Goal: Information Seeking & Learning: Learn about a topic

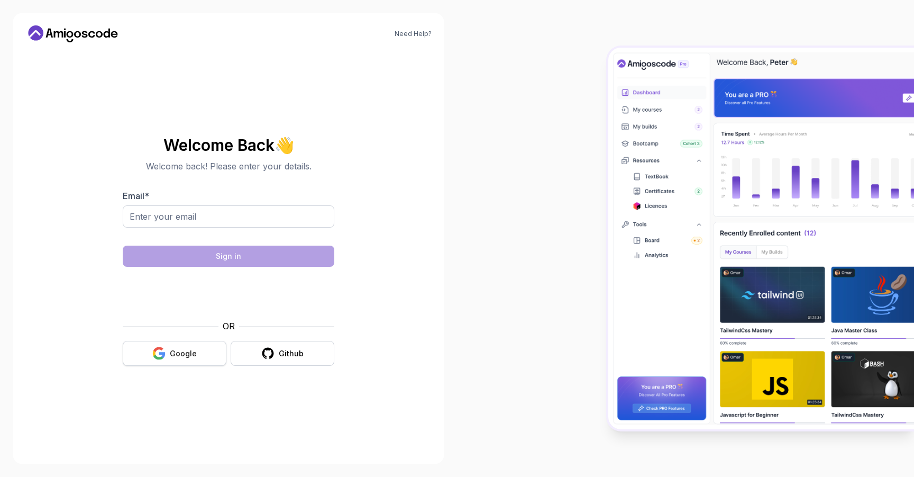
click at [183, 365] on button "Google" at bounding box center [175, 353] width 104 height 25
click at [188, 355] on div "Google" at bounding box center [183, 353] width 27 height 11
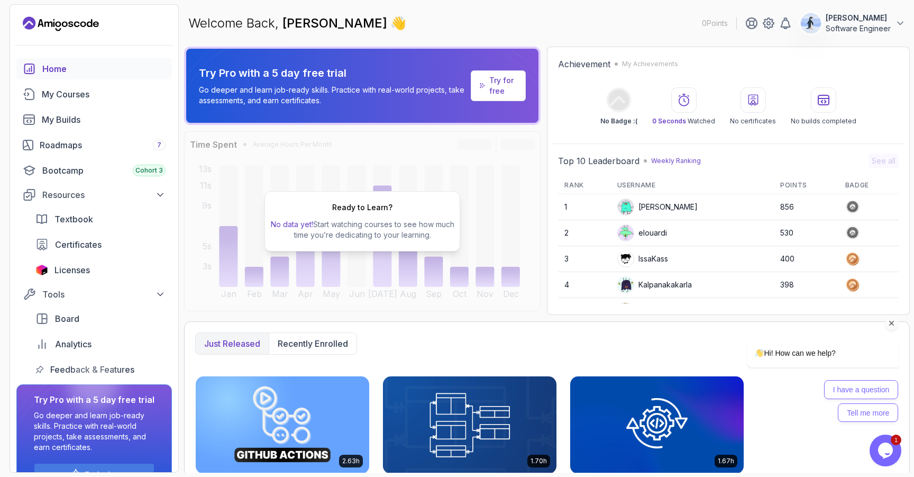
click at [890, 321] on icon "Chat attention grabber" at bounding box center [892, 324] width 10 height 10
click at [79, 67] on div "Home" at bounding box center [103, 68] width 123 height 13
click at [65, 90] on div "My Courses" at bounding box center [104, 94] width 124 height 13
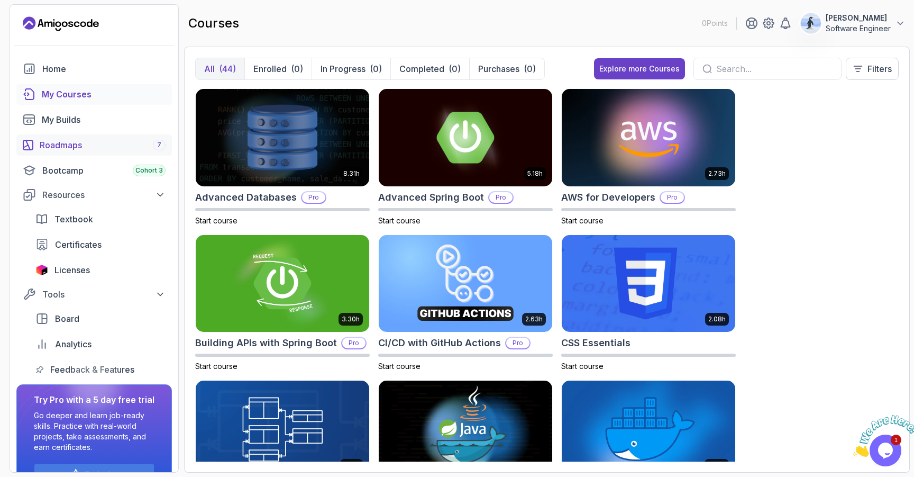
click at [69, 142] on div "Roadmaps 7" at bounding box center [103, 145] width 126 height 13
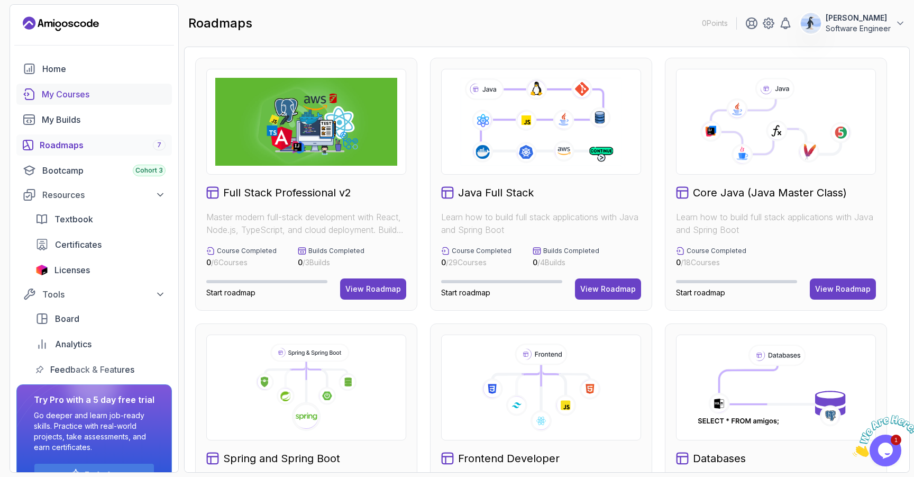
click at [64, 94] on div "My Courses" at bounding box center [104, 94] width 124 height 13
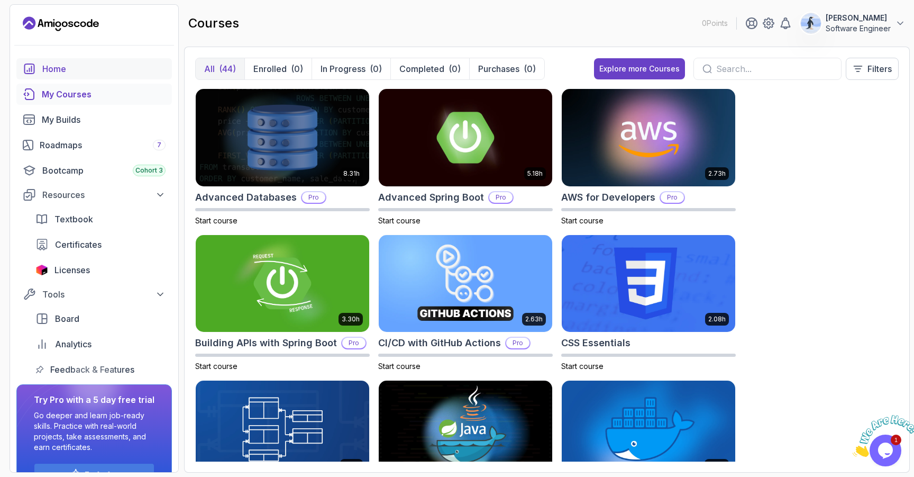
click at [57, 63] on div "Home" at bounding box center [103, 68] width 123 height 13
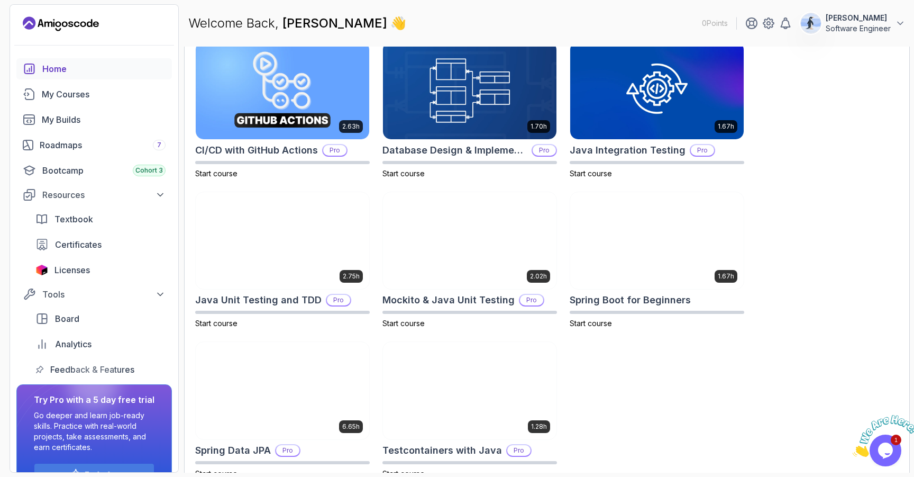
scroll to position [348, 0]
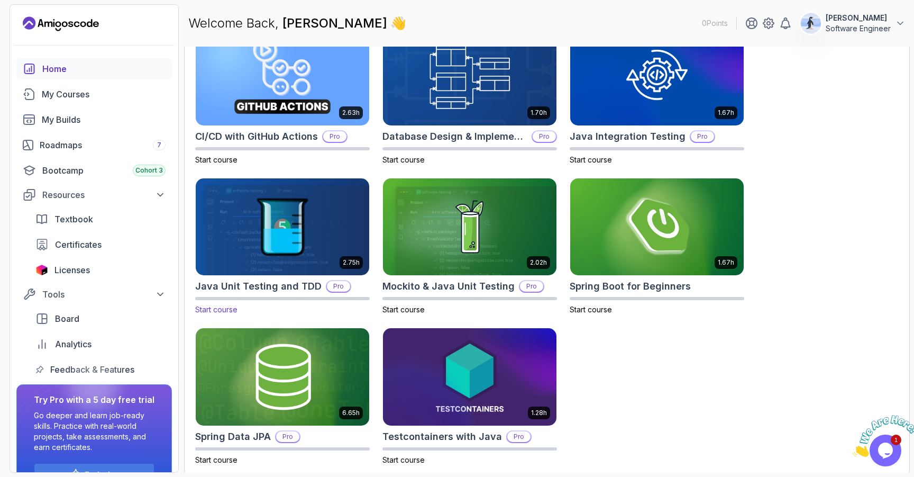
click at [302, 240] on img at bounding box center [283, 227] width 182 height 102
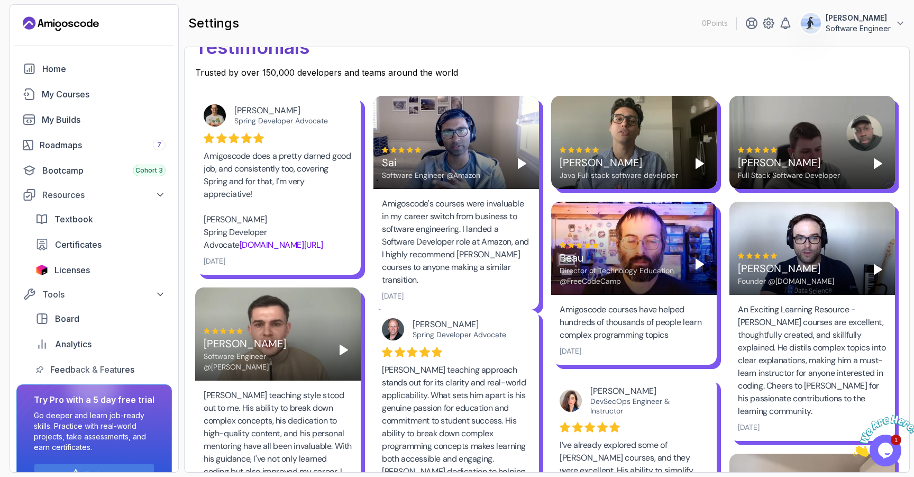
scroll to position [528, 0]
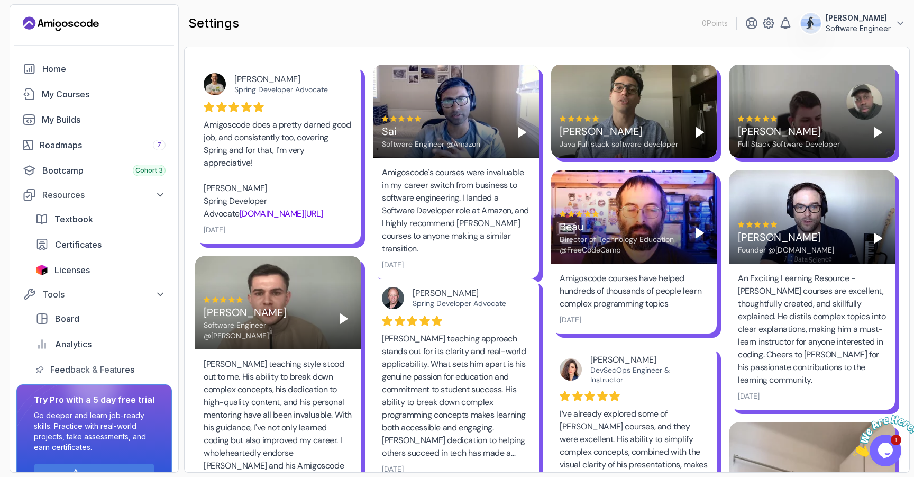
click at [341, 323] on polygon "Play" at bounding box center [343, 319] width 7 height 10
click at [344, 322] on polygon "Play" at bounding box center [343, 319] width 7 height 10
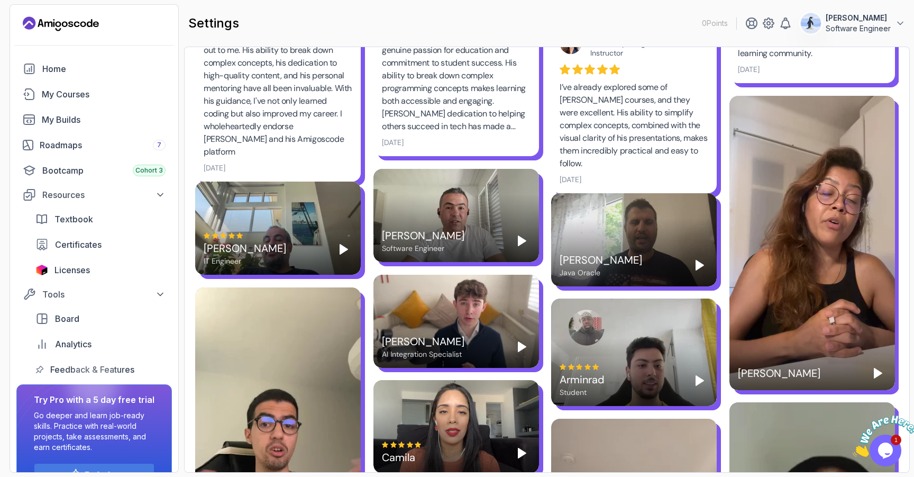
scroll to position [0, 0]
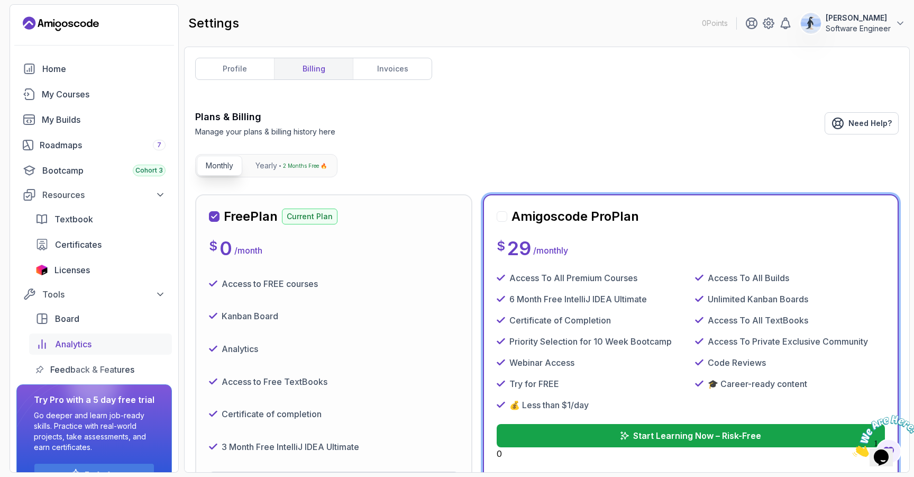
click at [124, 346] on div "Analytics" at bounding box center [110, 344] width 111 height 13
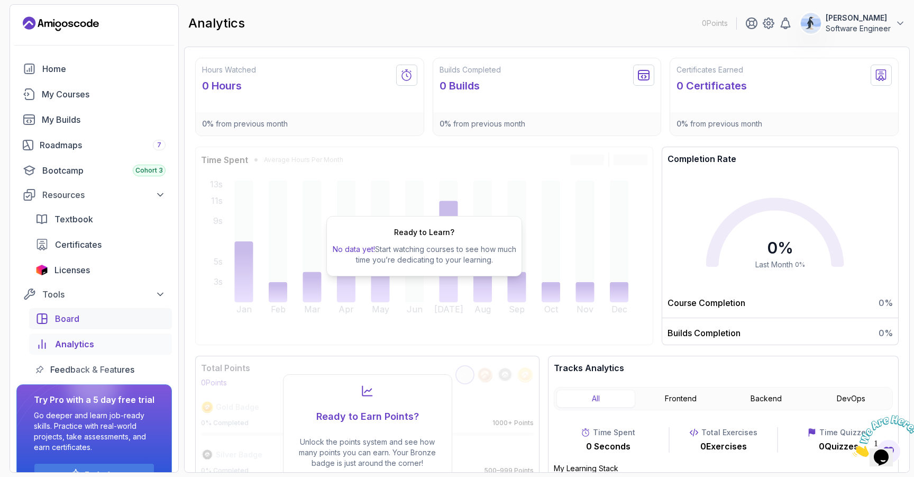
click at [114, 325] on link "Board" at bounding box center [100, 318] width 143 height 21
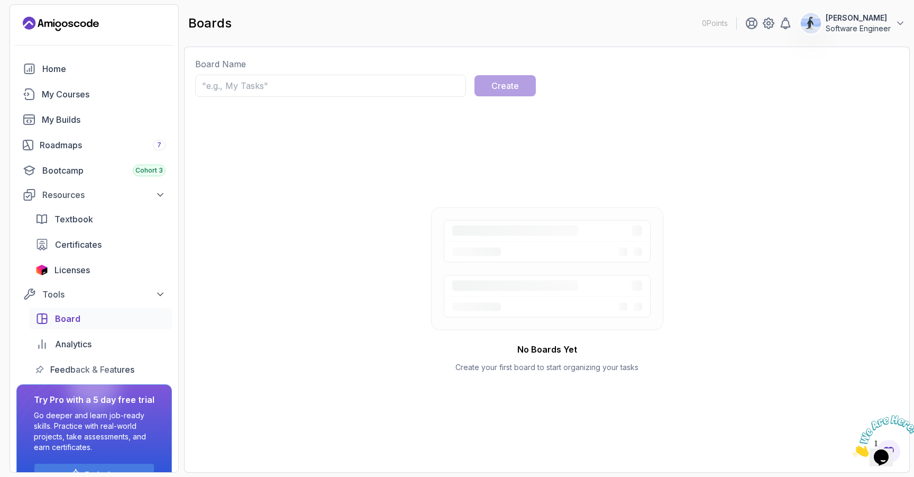
click at [116, 356] on div "Board Analytics Feedback & Features" at bounding box center [100, 344] width 143 height 72
click at [87, 128] on link "My Builds" at bounding box center [94, 119] width 156 height 21
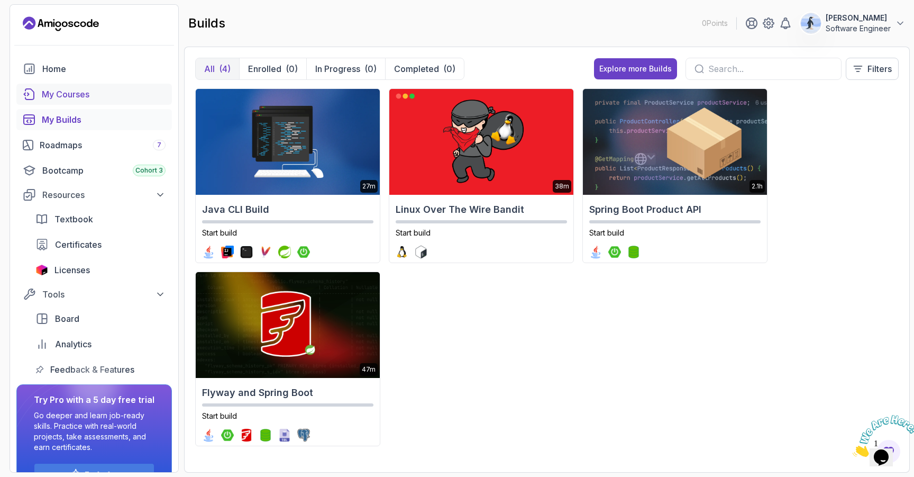
click at [99, 102] on link "My Courses" at bounding box center [94, 94] width 156 height 21
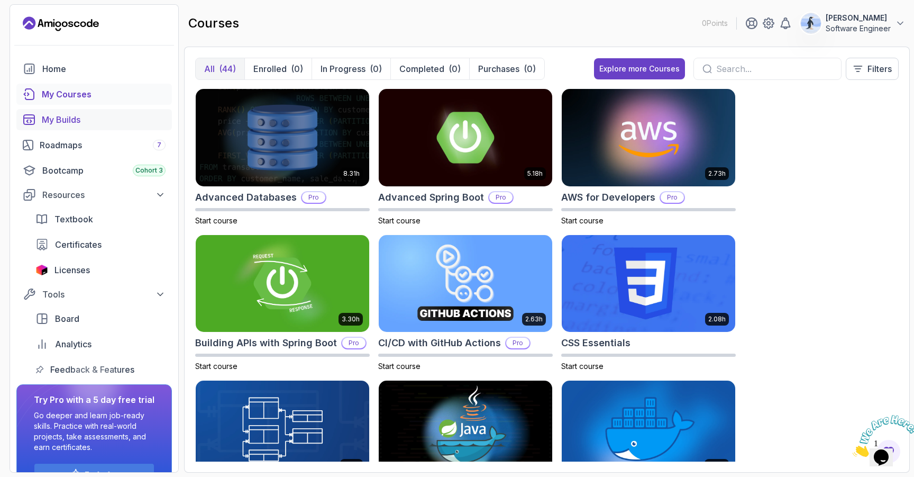
click at [95, 122] on div "My Builds" at bounding box center [104, 119] width 124 height 13
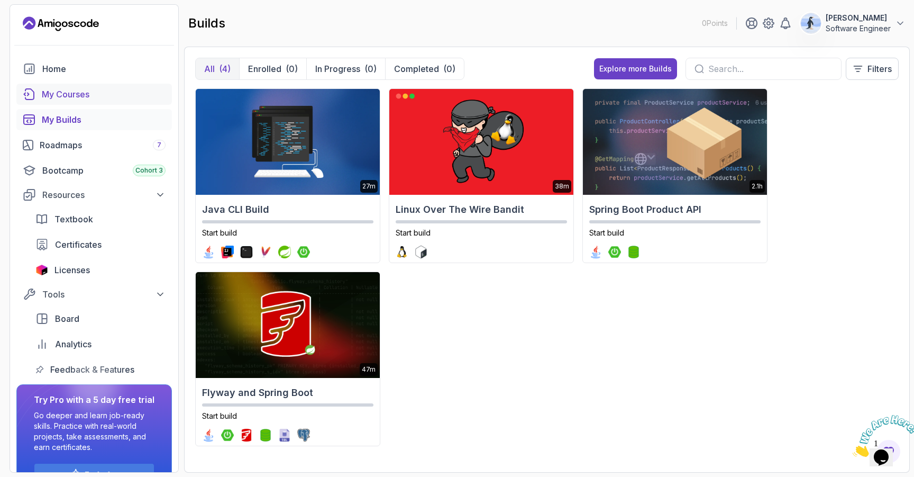
click at [85, 98] on div "My Courses" at bounding box center [104, 94] width 124 height 13
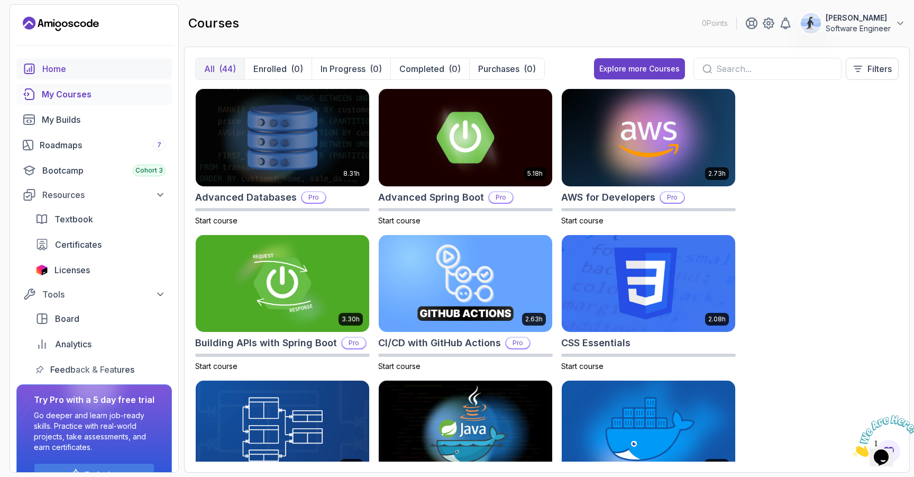
click at [93, 67] on div "Home" at bounding box center [103, 68] width 123 height 13
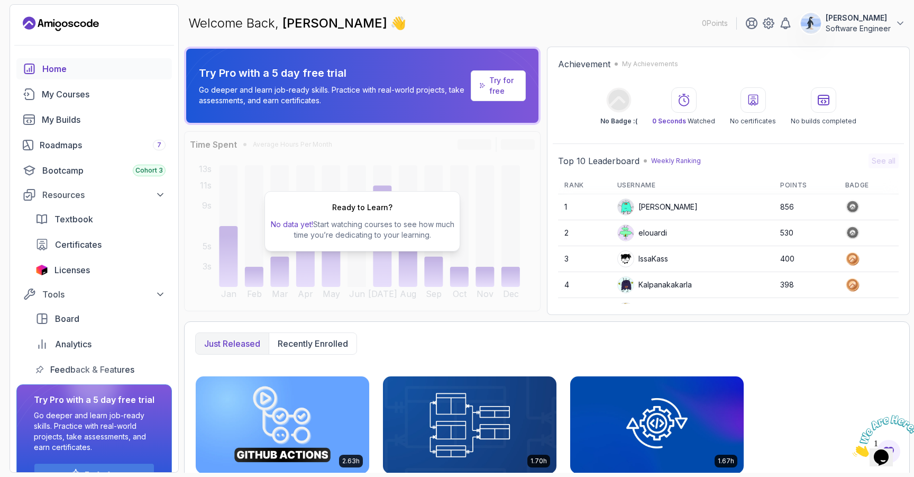
click at [104, 183] on div "Home My Courses My Builds Roadmaps 7 Bootcamp Cohort 3 Resources Textbook Certi…" at bounding box center [94, 219] width 156 height 322
click at [98, 175] on div "Bootcamp Cohort 3" at bounding box center [103, 170] width 123 height 13
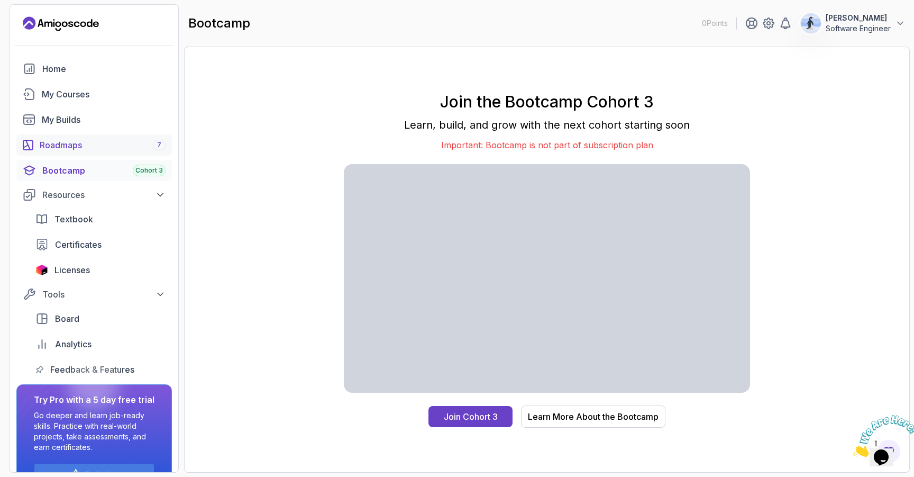
click at [105, 141] on div "Roadmaps 7" at bounding box center [103, 145] width 126 height 13
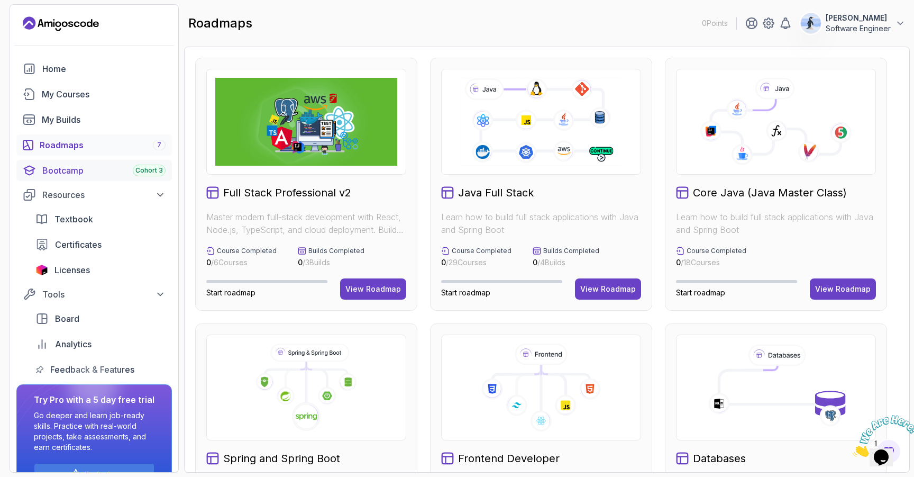
click at [88, 171] on div "Bootcamp Cohort 3" at bounding box center [103, 170] width 123 height 13
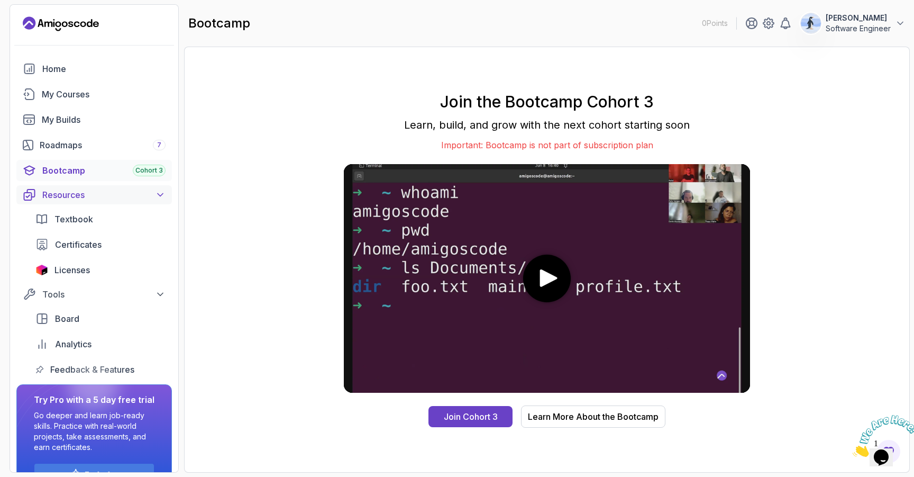
click at [93, 202] on button "Resources" at bounding box center [94, 194] width 156 height 19
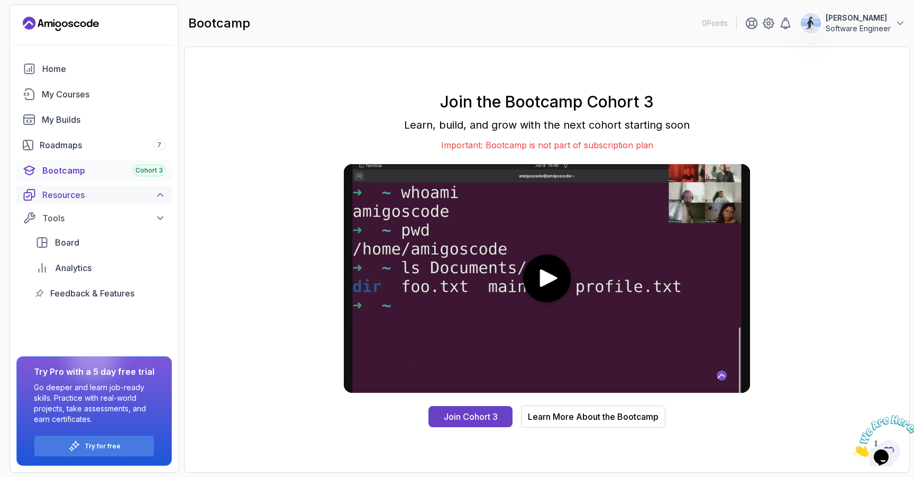
click at [93, 202] on button "Resources" at bounding box center [94, 194] width 156 height 19
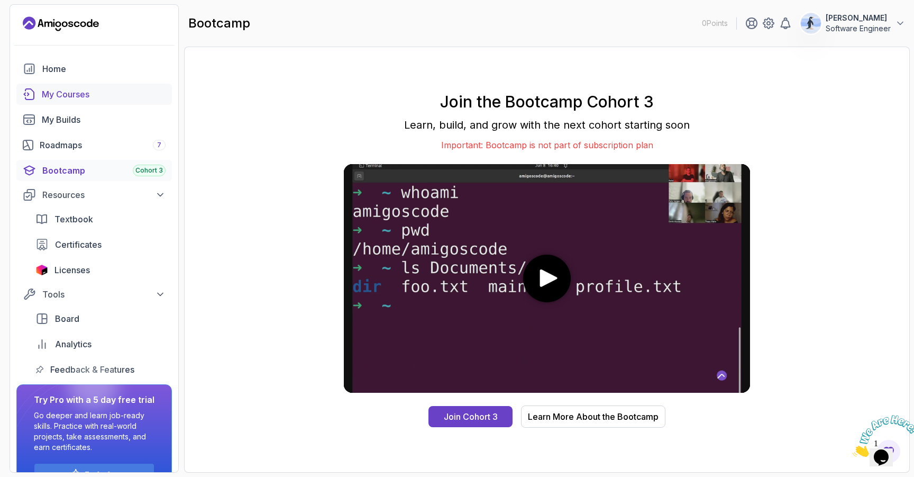
click at [87, 97] on div "My Courses" at bounding box center [104, 94] width 124 height 13
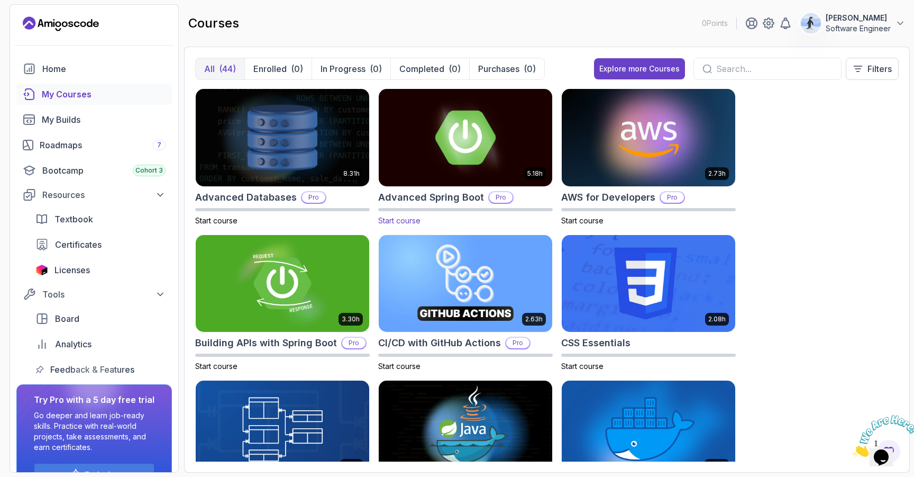
click at [473, 166] on img at bounding box center [466, 137] width 182 height 102
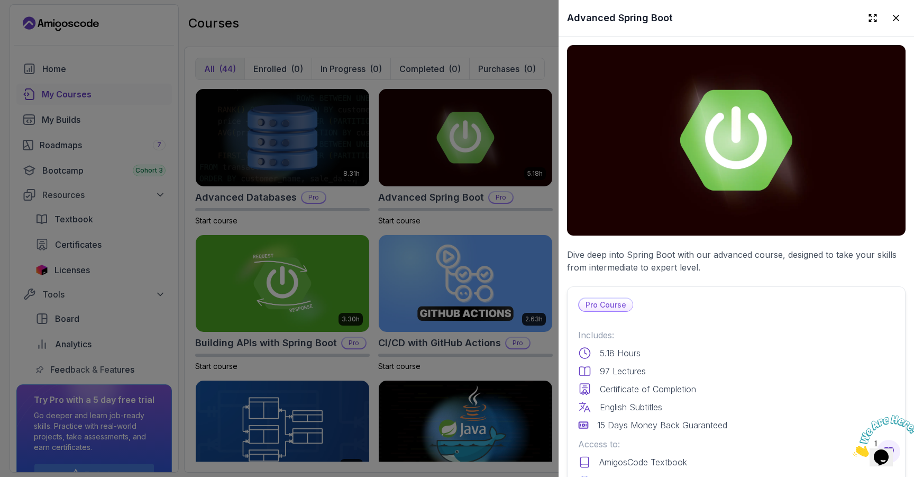
click at [395, 267] on div at bounding box center [457, 238] width 914 height 477
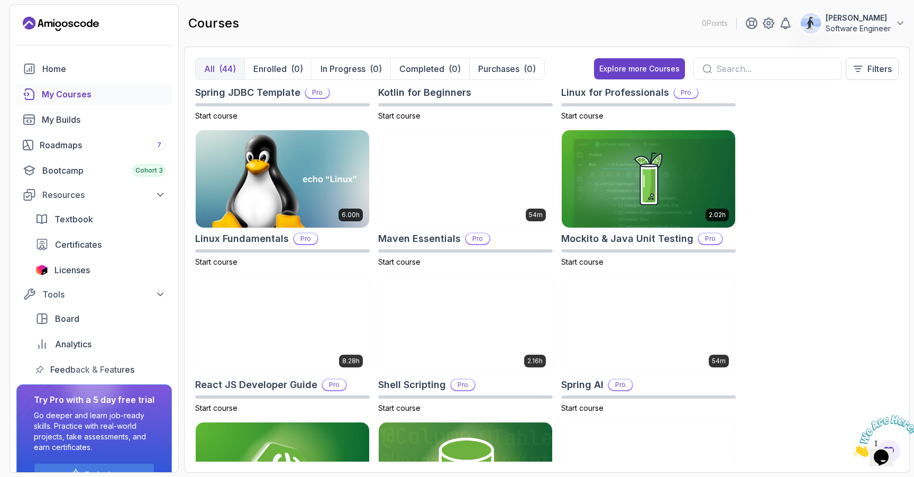
scroll to position [1819, 0]
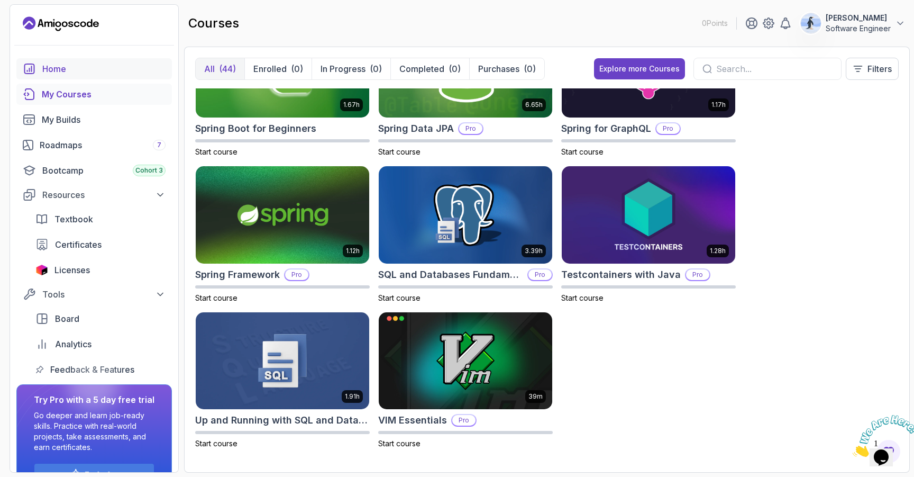
click at [96, 67] on div "Home" at bounding box center [103, 68] width 123 height 13
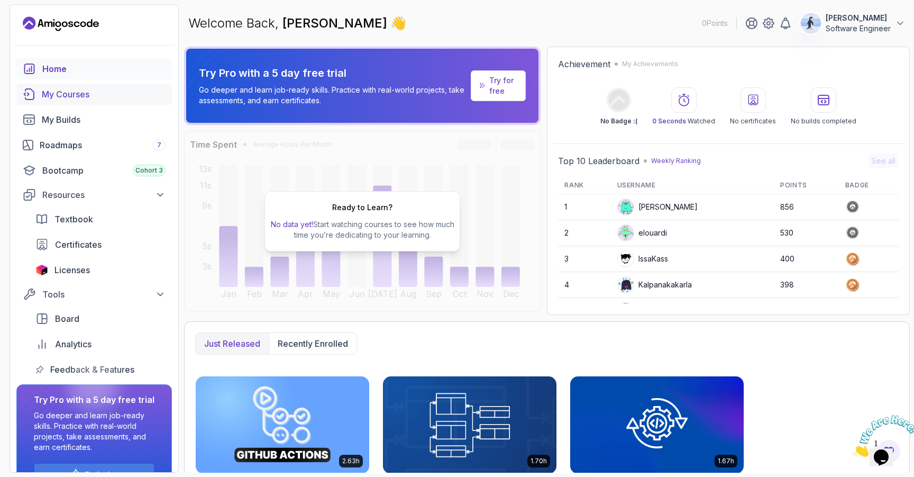
click at [76, 98] on div "My Courses" at bounding box center [104, 94] width 124 height 13
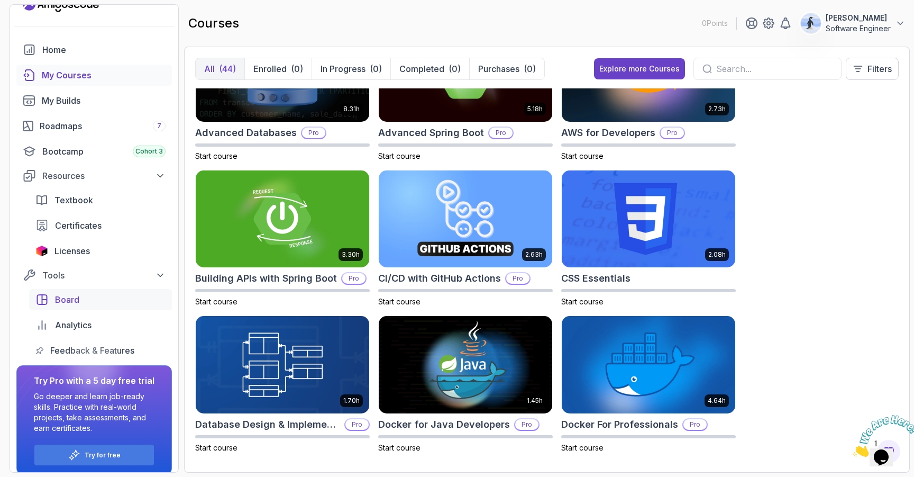
scroll to position [28, 0]
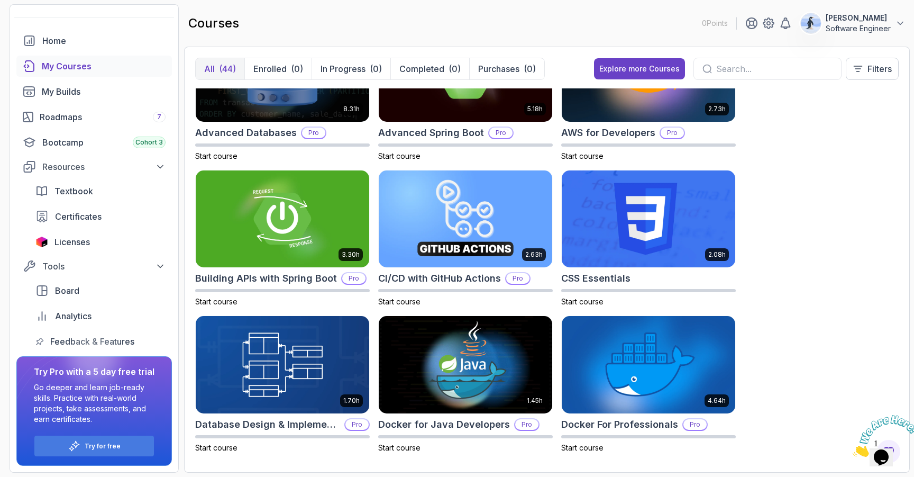
click at [111, 341] on div at bounding box center [93, 356] width 51 height 51
click at [92, 339] on div at bounding box center [93, 356] width 51 height 51
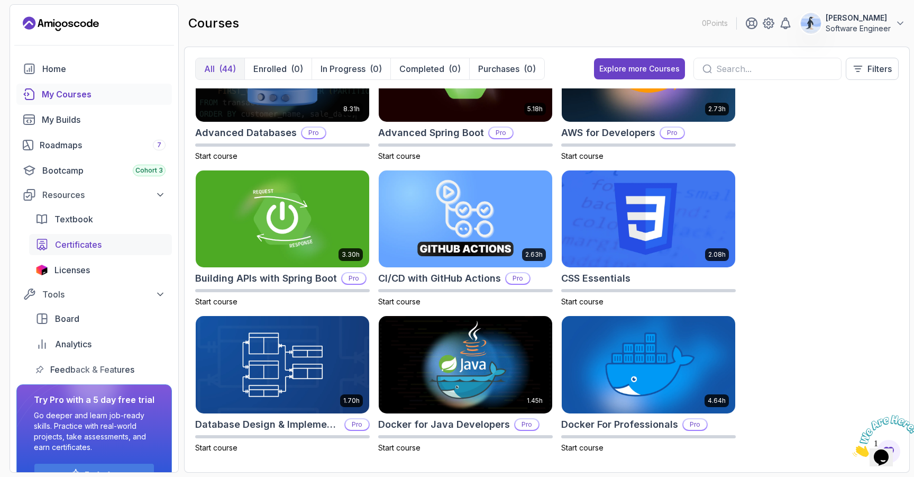
scroll to position [2, 0]
click at [81, 165] on div "Bootcamp Cohort 3" at bounding box center [103, 168] width 123 height 13
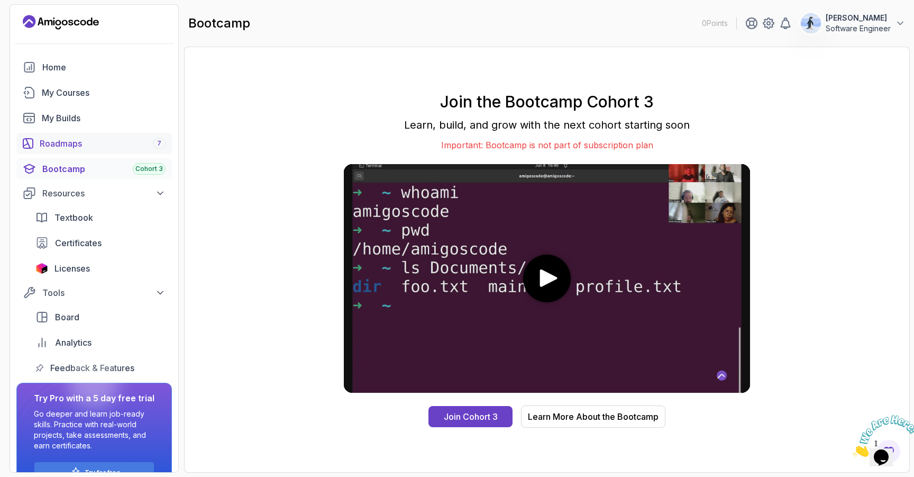
click at [81, 143] on div "Roadmaps 7" at bounding box center [103, 143] width 126 height 13
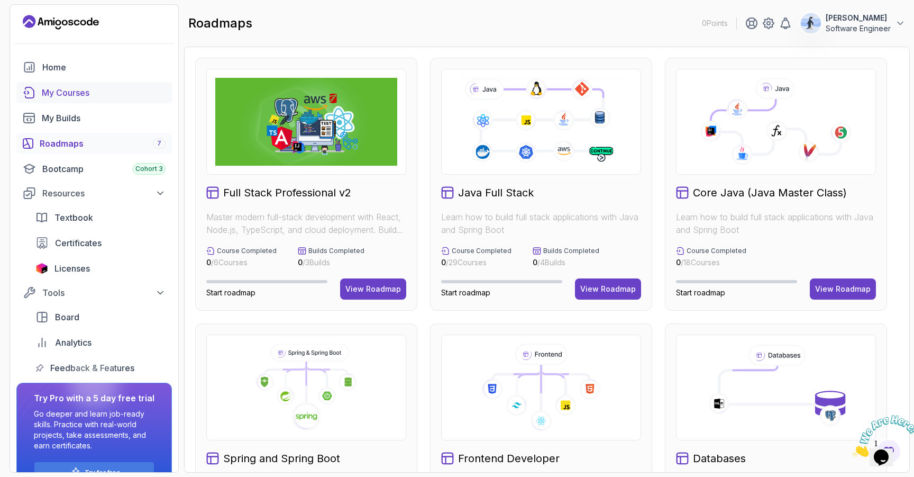
click at [81, 96] on div "My Courses" at bounding box center [104, 92] width 124 height 13
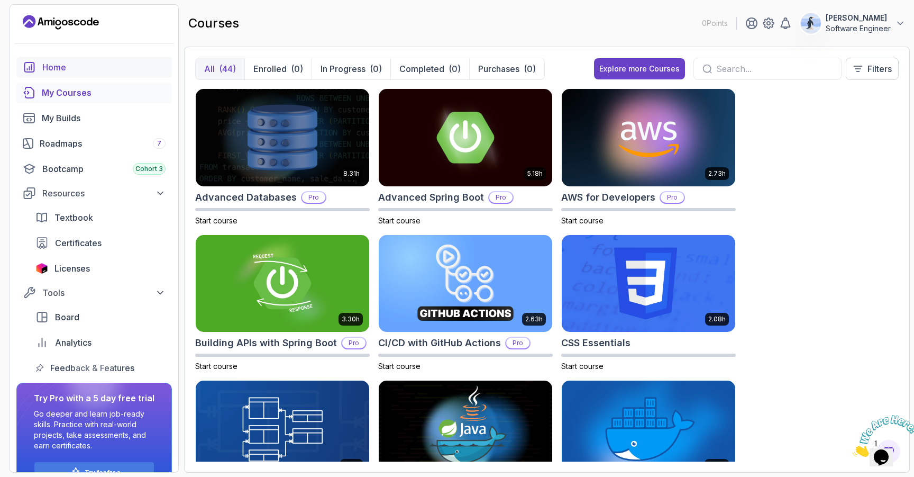
click at [68, 66] on div "Home" at bounding box center [103, 67] width 123 height 13
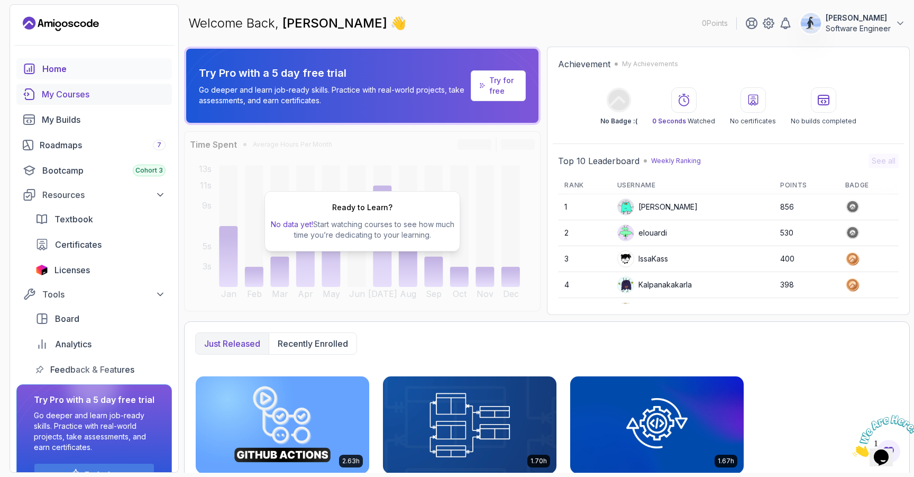
click at [102, 96] on div "My Courses" at bounding box center [104, 94] width 124 height 13
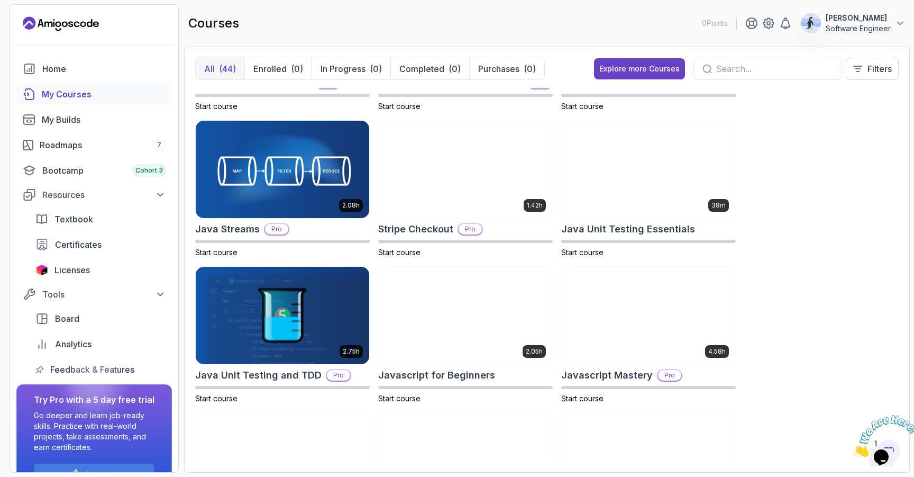
scroll to position [974, 0]
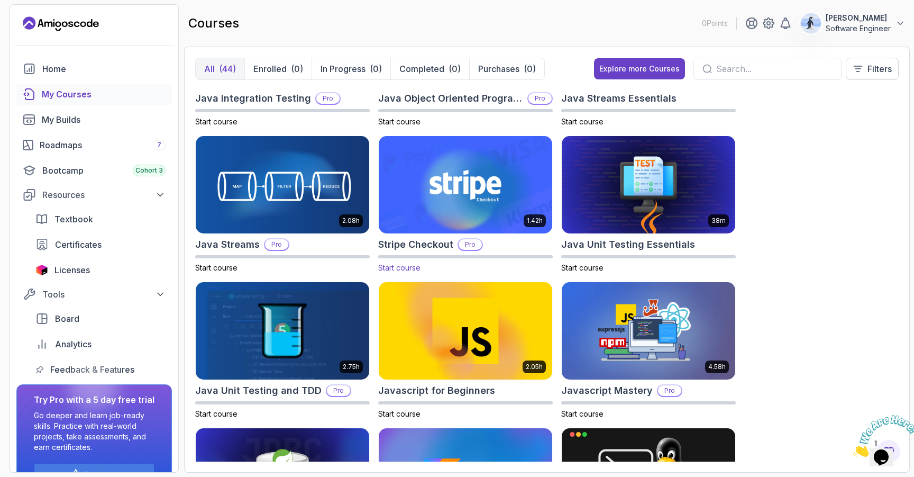
click at [460, 246] on p "Pro" at bounding box center [470, 244] width 23 height 11
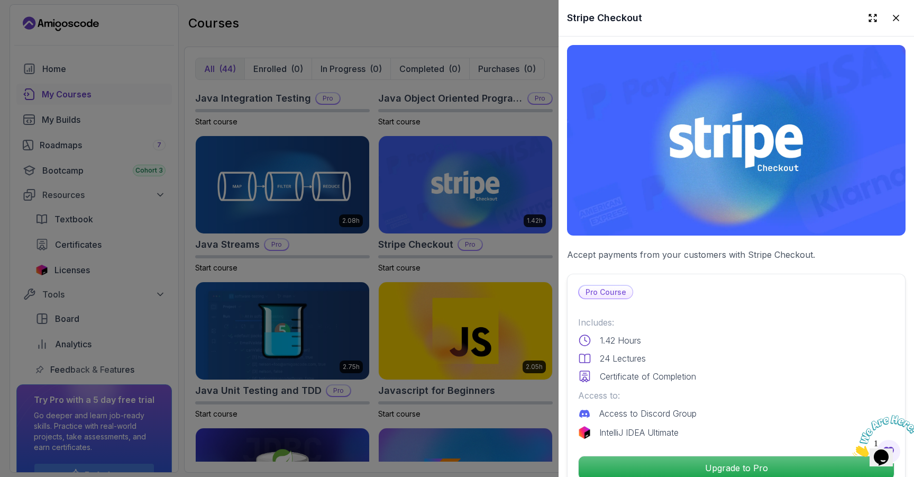
click at [475, 160] on div at bounding box center [457, 238] width 914 height 477
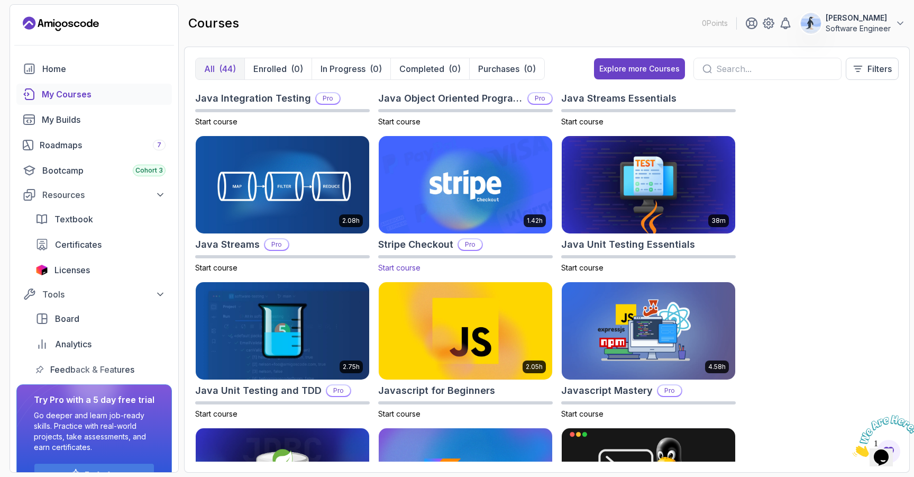
click at [460, 170] on img at bounding box center [466, 185] width 182 height 102
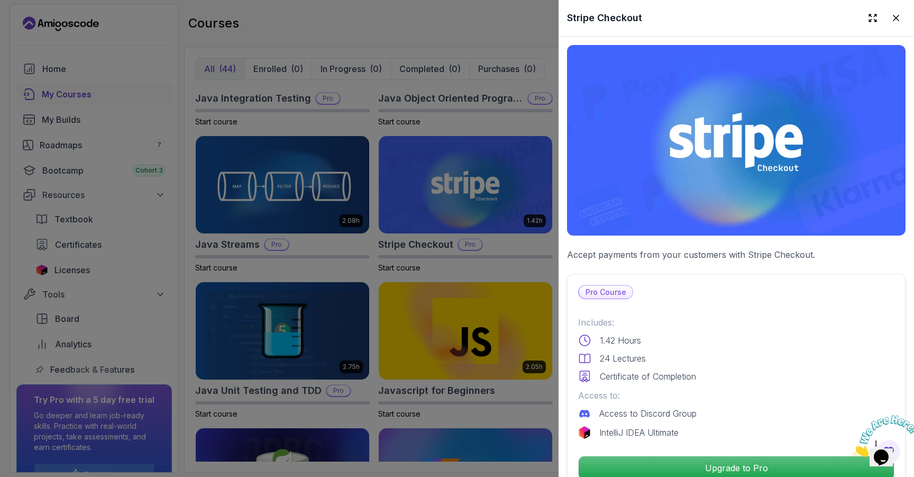
click at [423, 294] on div at bounding box center [457, 238] width 914 height 477
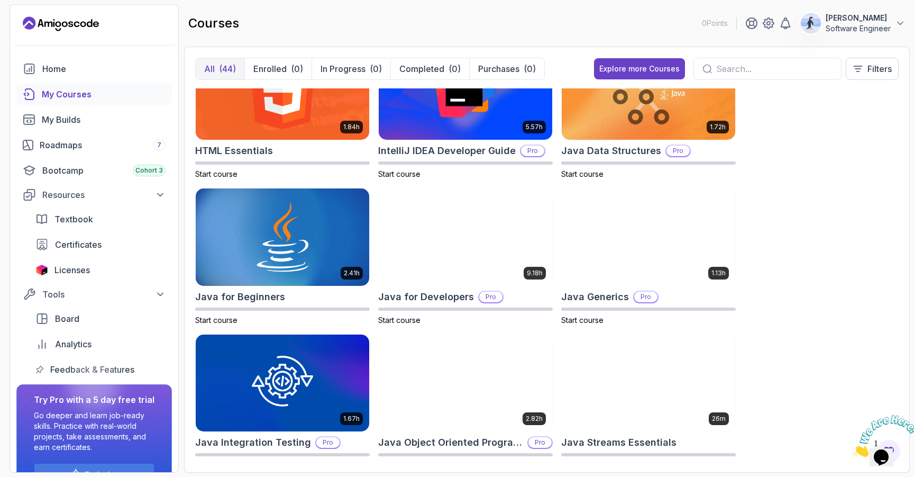
scroll to position [0, 0]
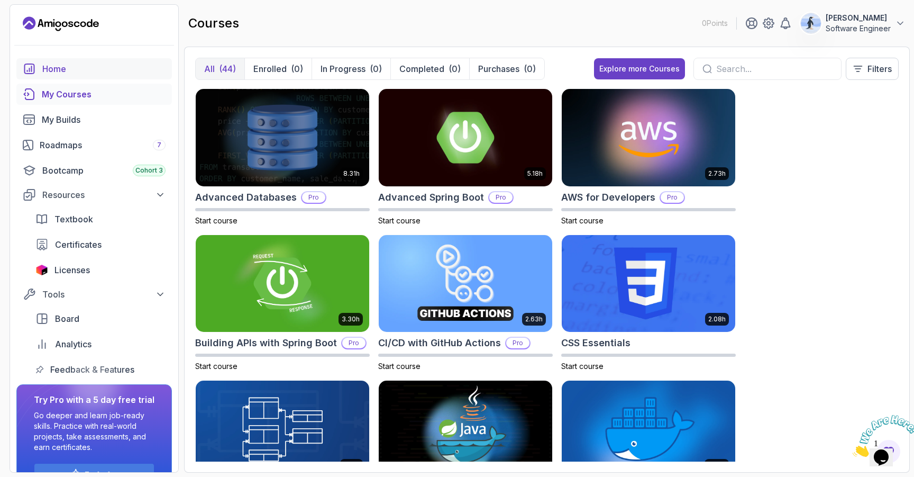
click at [75, 75] on div "Home" at bounding box center [103, 68] width 123 height 13
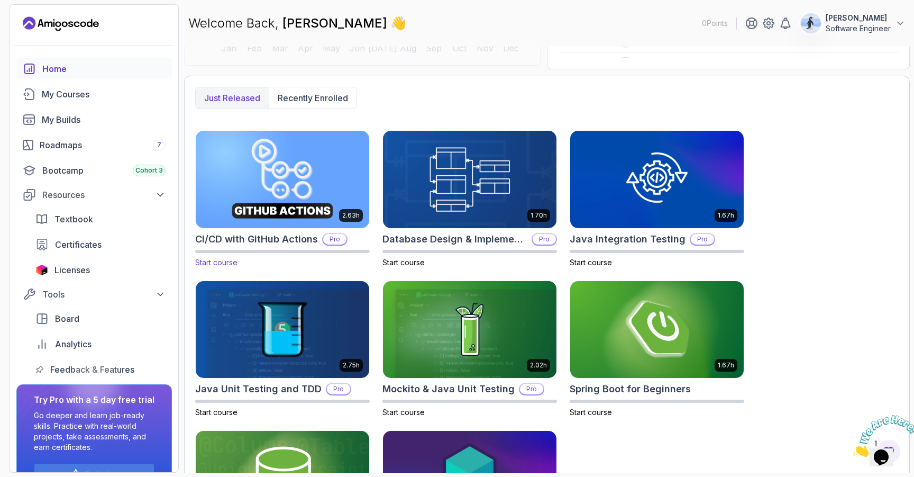
click at [293, 152] on img at bounding box center [283, 179] width 182 height 102
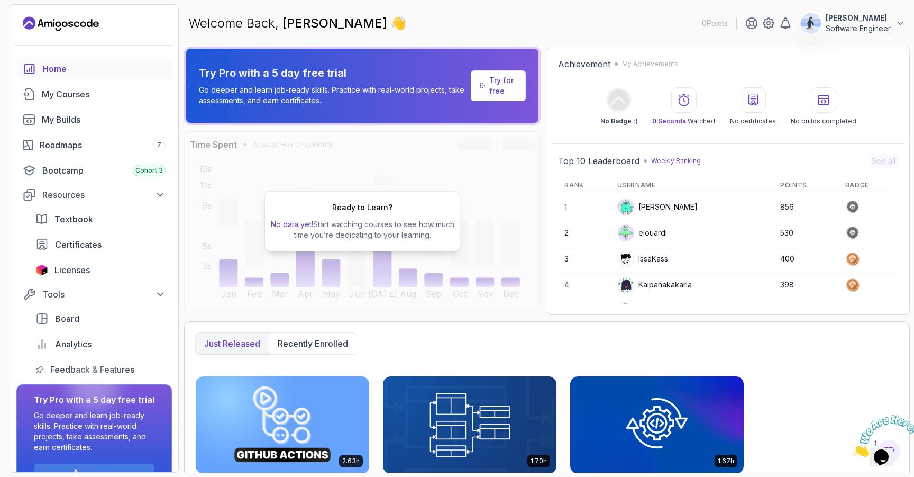
click at [85, 69] on div "Home" at bounding box center [103, 68] width 123 height 13
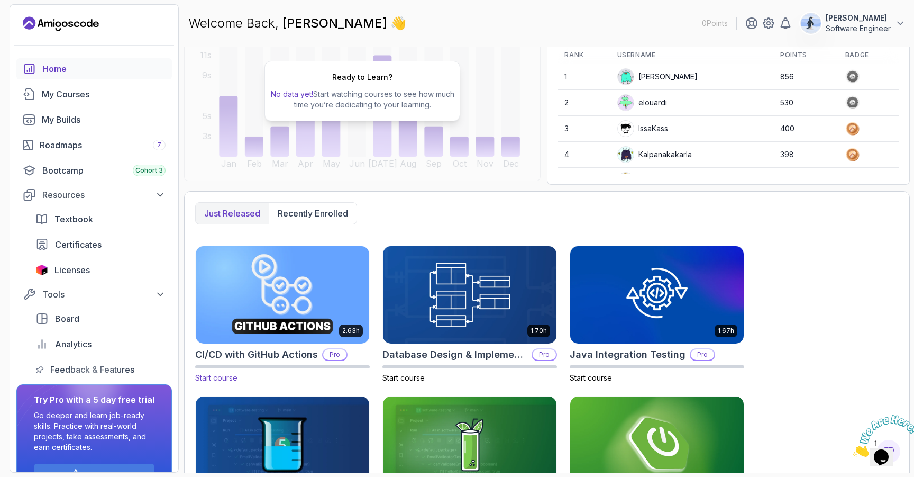
click at [277, 303] on img at bounding box center [283, 294] width 182 height 102
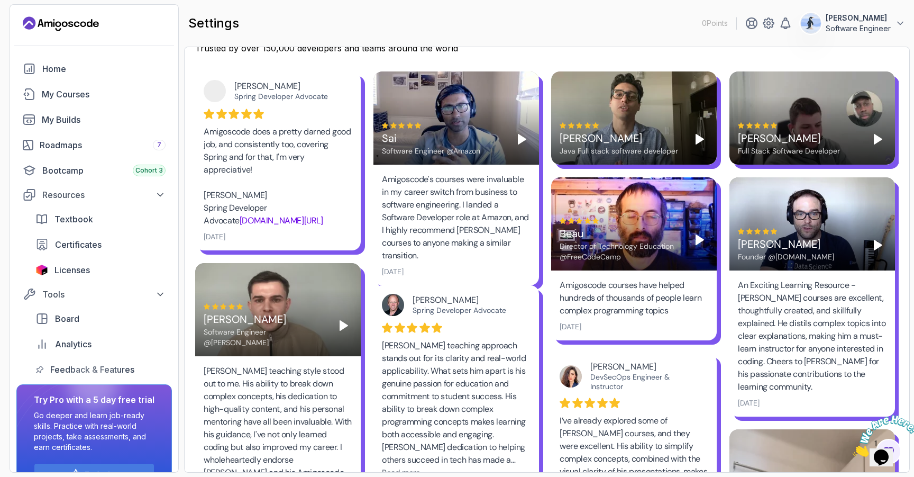
click at [524, 139] on polygon "Play" at bounding box center [522, 139] width 7 height 10
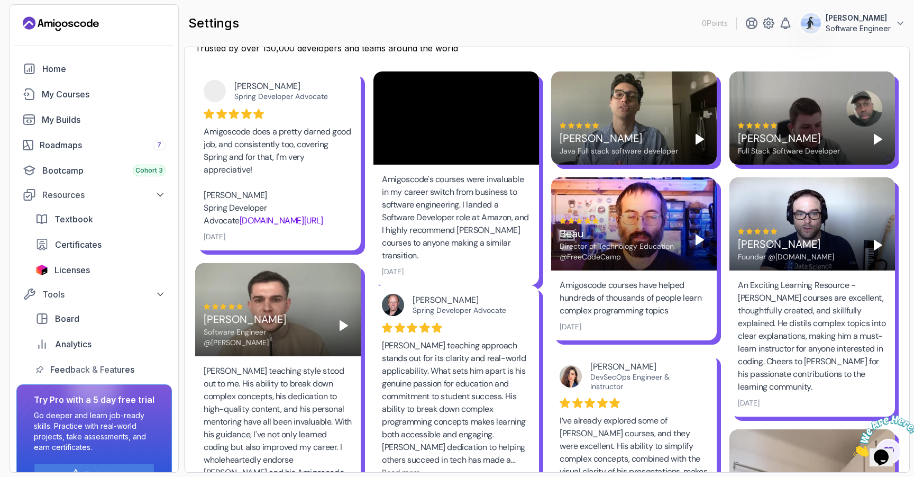
click at [486, 168] on div "Amigoscode's courses were invaluable in my career switch from business to softw…" at bounding box center [457, 225] width 166 height 121
click at [434, 105] on div "Sai Software Engineer @Amazon" at bounding box center [457, 117] width 166 height 93
click at [65, 214] on span "Textbook" at bounding box center [74, 219] width 39 height 13
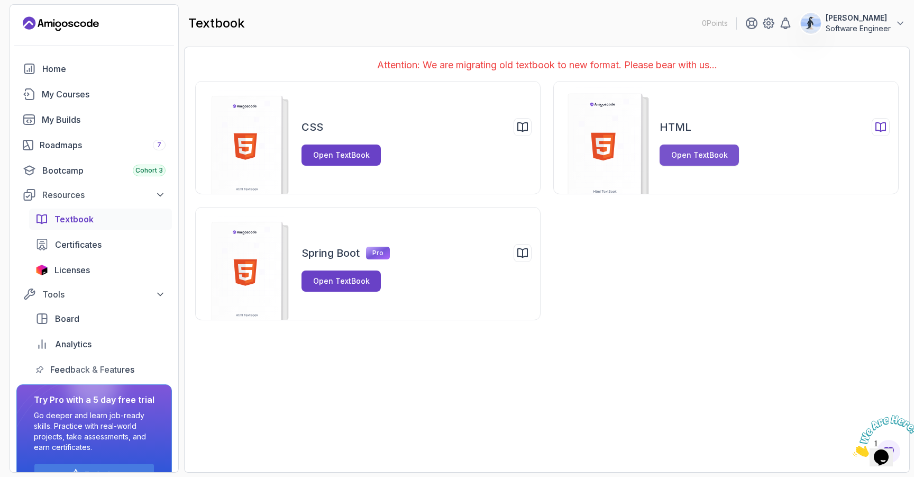
click at [689, 157] on div "Open TextBook" at bounding box center [699, 155] width 57 height 11
click at [45, 69] on div "Home" at bounding box center [103, 68] width 123 height 13
